Goal: Use online tool/utility: Utilize a website feature to perform a specific function

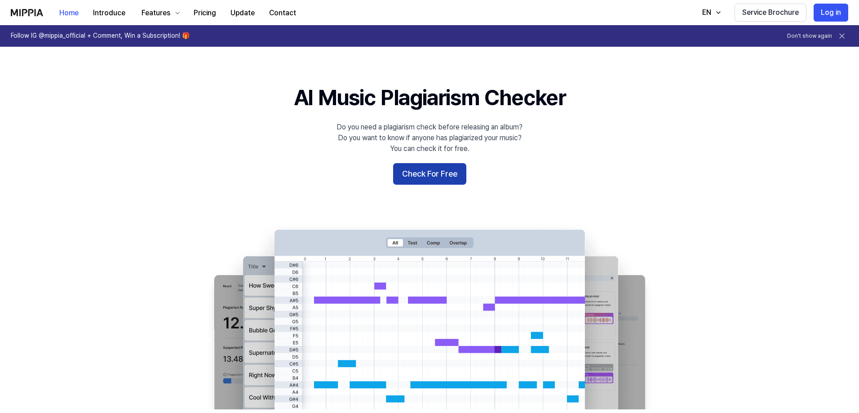
click at [411, 175] on button "Check For Free" at bounding box center [429, 174] width 73 height 22
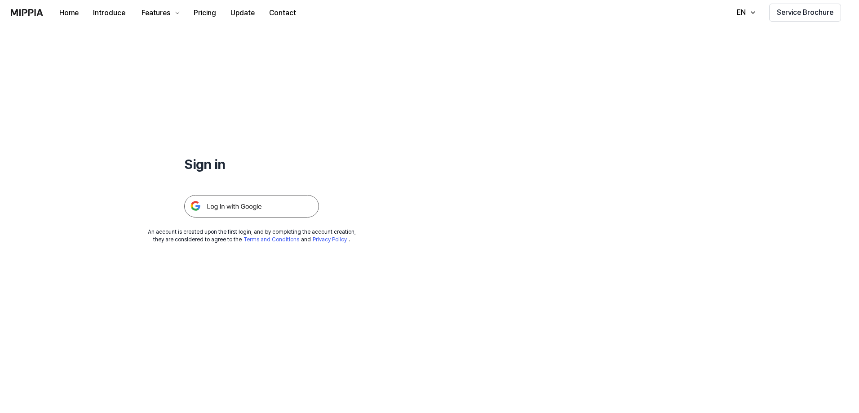
click at [275, 205] on img at bounding box center [251, 206] width 135 height 22
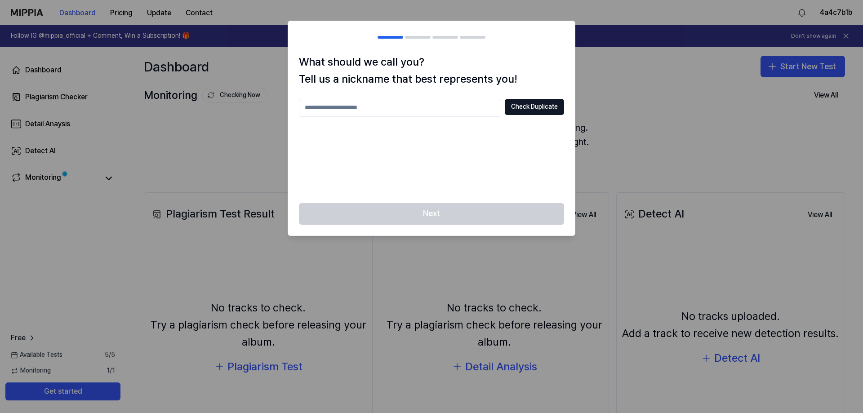
click at [428, 112] on input "text" at bounding box center [400, 108] width 202 height 18
click at [529, 110] on button "Check Duplicate" at bounding box center [534, 107] width 59 height 16
click at [403, 110] on input "****" at bounding box center [400, 108] width 202 height 18
type input "**********"
click at [533, 107] on button "Check Duplicate" at bounding box center [534, 107] width 59 height 16
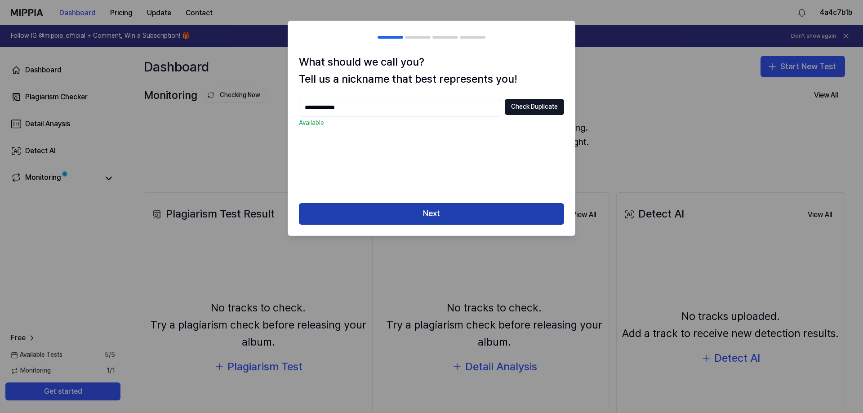
click at [446, 209] on button "Next" at bounding box center [431, 214] width 265 height 22
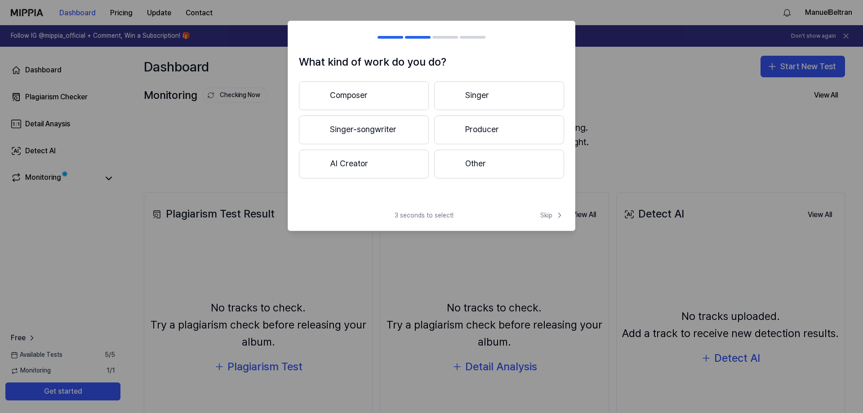
click at [379, 131] on button "Singer-songwriter" at bounding box center [364, 130] width 130 height 29
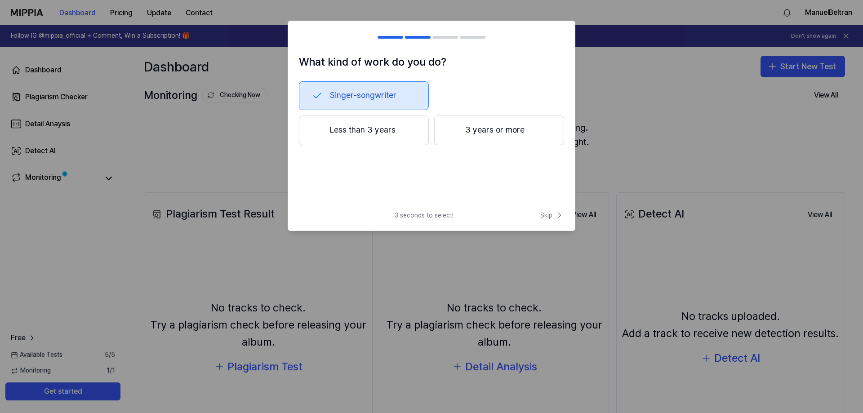
click at [486, 128] on button "3 years or more" at bounding box center [499, 131] width 130 height 30
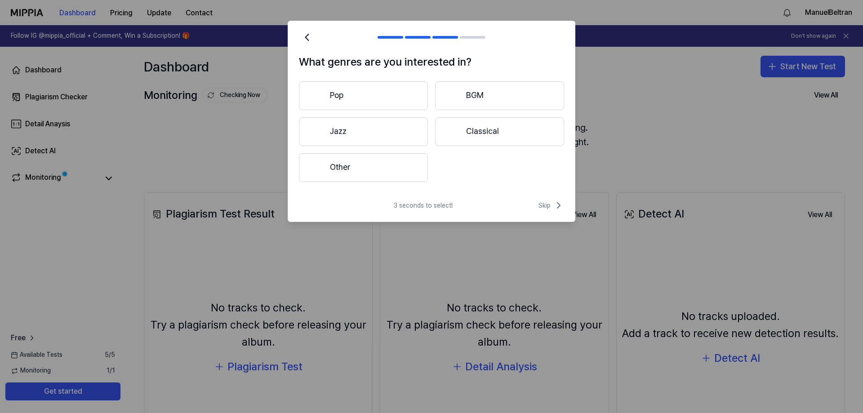
click at [369, 168] on button "Other" at bounding box center [363, 167] width 129 height 29
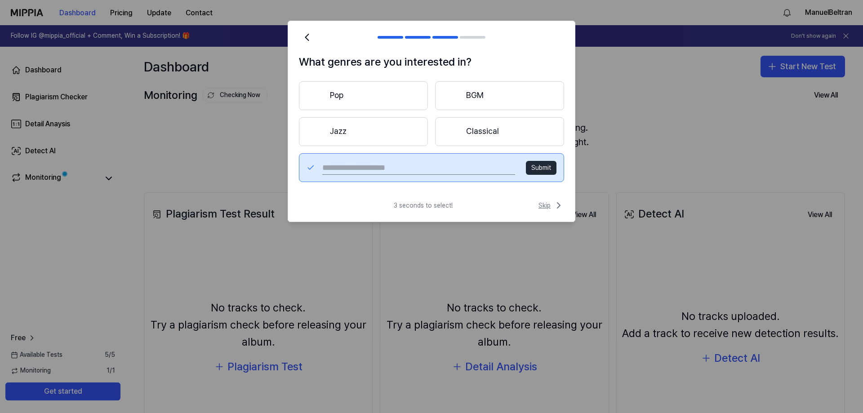
click at [547, 208] on span "Skip" at bounding box center [551, 205] width 26 height 11
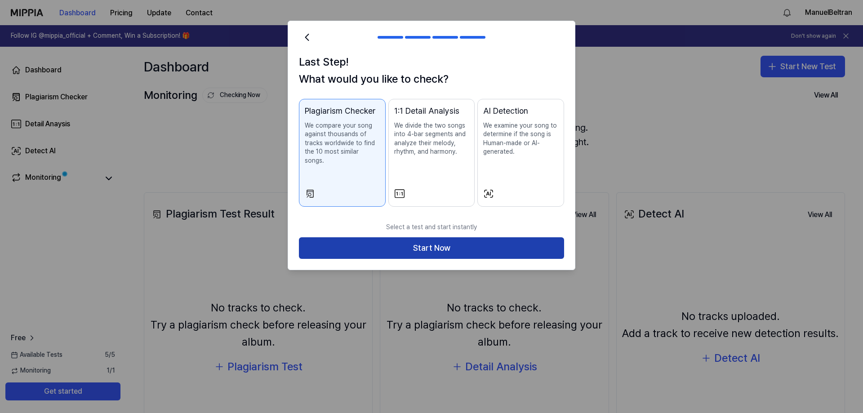
click at [406, 237] on button "Start Now" at bounding box center [431, 248] width 265 height 22
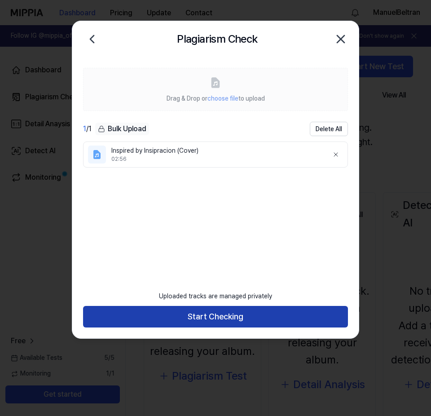
click at [205, 318] on button "Start Checking" at bounding box center [215, 317] width 265 height 22
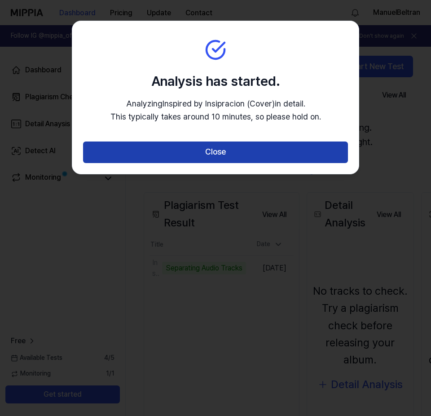
click at [229, 158] on button "Close" at bounding box center [215, 153] width 265 height 22
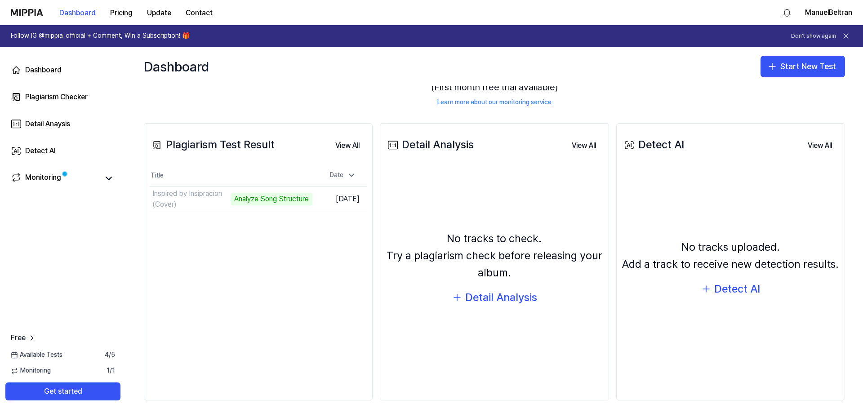
scroll to position [75, 0]
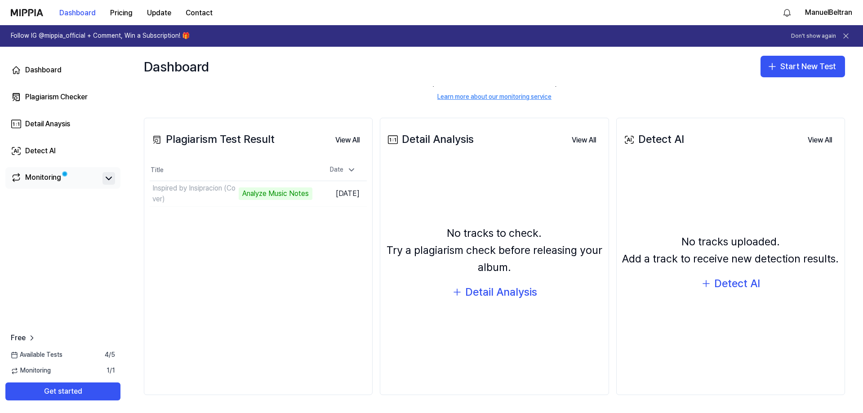
click at [111, 180] on icon at bounding box center [108, 178] width 11 height 11
click at [281, 197] on td "Inspired by Insipracion (Cover) Analyze Music Notes Go to Results" at bounding box center [231, 193] width 163 height 25
click at [281, 194] on td "Inspired by Insipracion (Cover) Analyze Music Notes Go to Results" at bounding box center [231, 193] width 163 height 25
click at [352, 172] on icon at bounding box center [351, 169] width 9 height 9
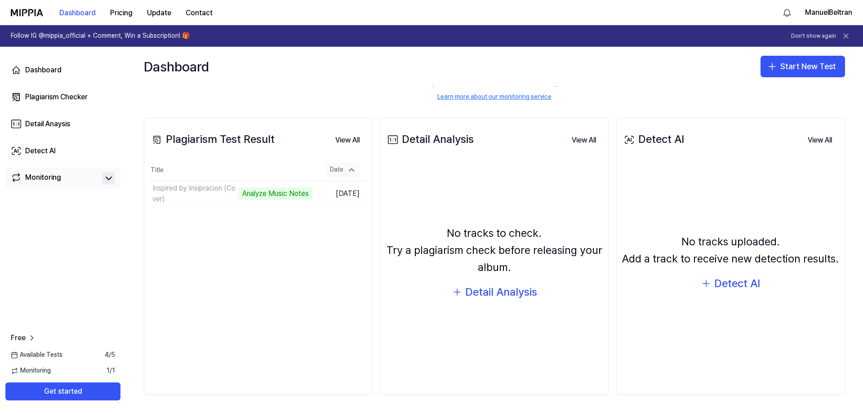
click at [351, 172] on icon at bounding box center [351, 169] width 9 height 9
click at [281, 192] on td "Inspired by Insipracion (Cover) Analyze Music Notes Go to Results" at bounding box center [231, 193] width 163 height 25
